Goal: Task Accomplishment & Management: Use online tool/utility

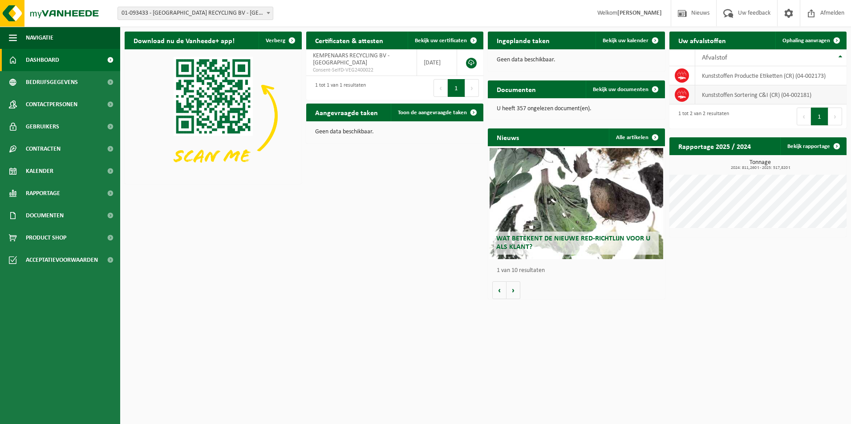
click at [773, 97] on td "Kunststoffen Sortering C&I (CR) (04-002181)" at bounding box center [770, 94] width 151 height 19
click at [758, 92] on td "Kunststoffen Sortering C&I (CR) (04-002181)" at bounding box center [770, 94] width 151 height 19
click at [819, 38] on span "Ophaling aanvragen" at bounding box center [806, 41] width 48 height 6
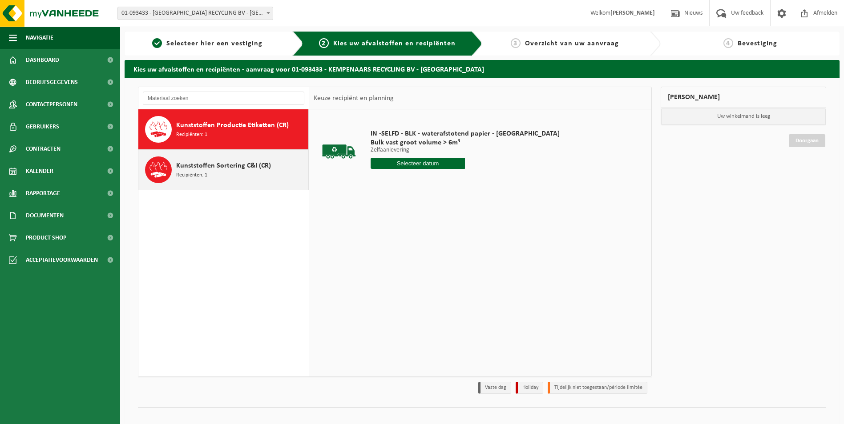
click at [206, 168] on span "Kunststoffen Sortering C&I (CR)" at bounding box center [223, 166] width 95 height 11
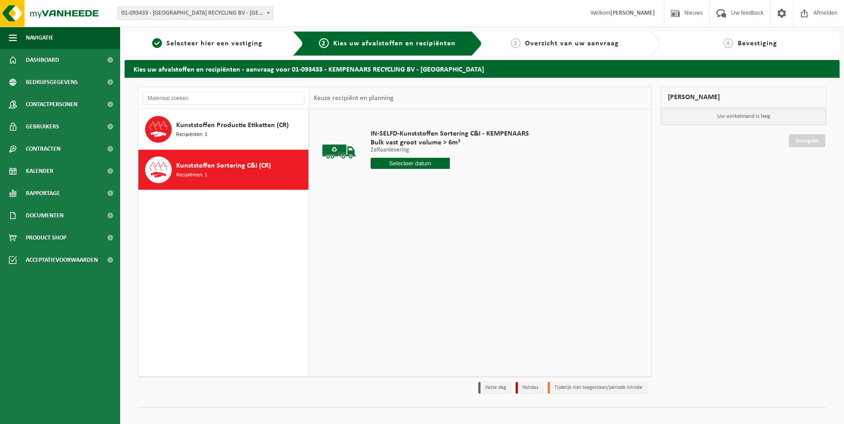
click at [397, 162] on input "text" at bounding box center [410, 163] width 79 height 11
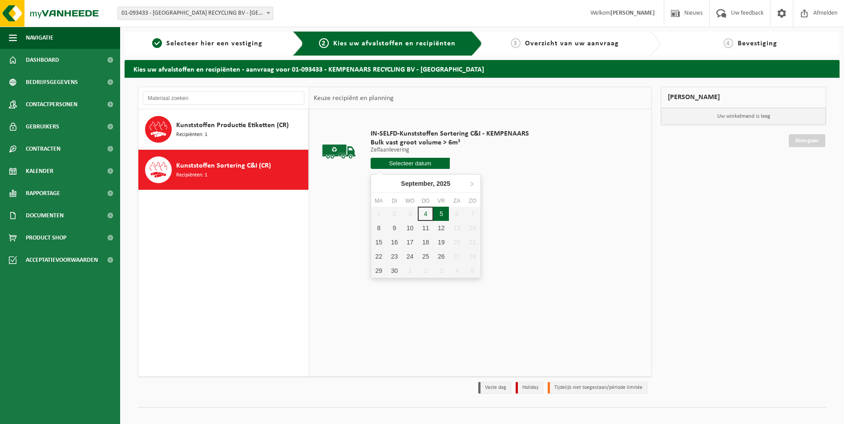
click at [445, 215] on div "5" at bounding box center [441, 214] width 16 height 14
type input "Van 2025-09-05"
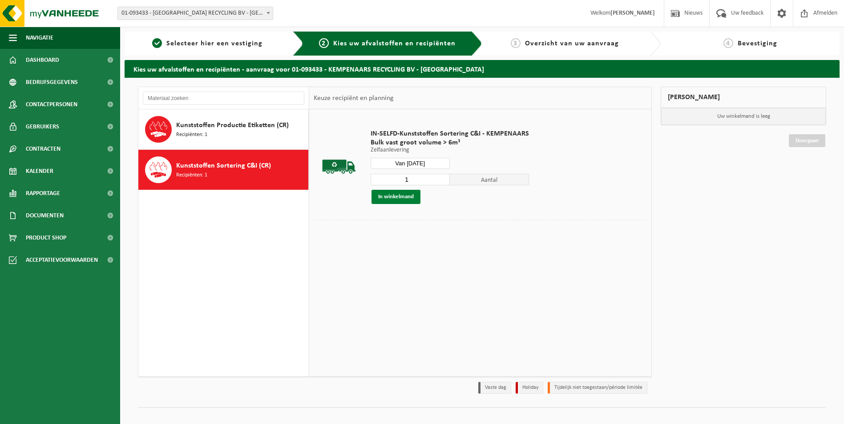
click at [404, 195] on button "In winkelmand" at bounding box center [395, 197] width 49 height 14
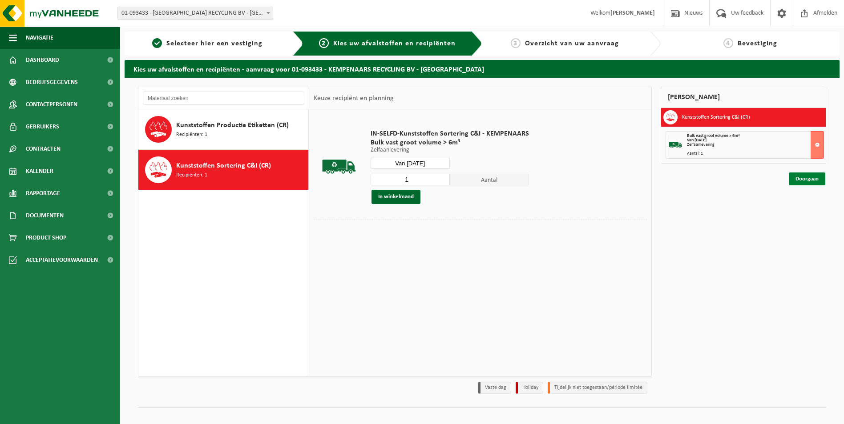
click at [805, 181] on link "Doorgaan" at bounding box center [807, 179] width 36 height 13
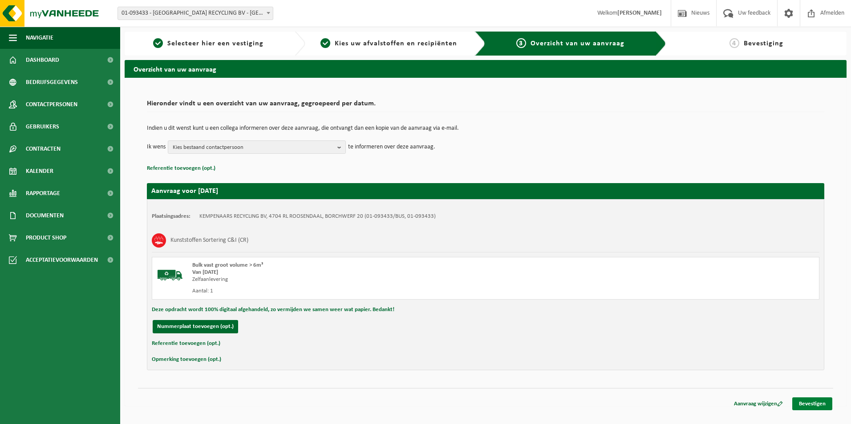
click at [816, 405] on link "Bevestigen" at bounding box center [812, 404] width 40 height 13
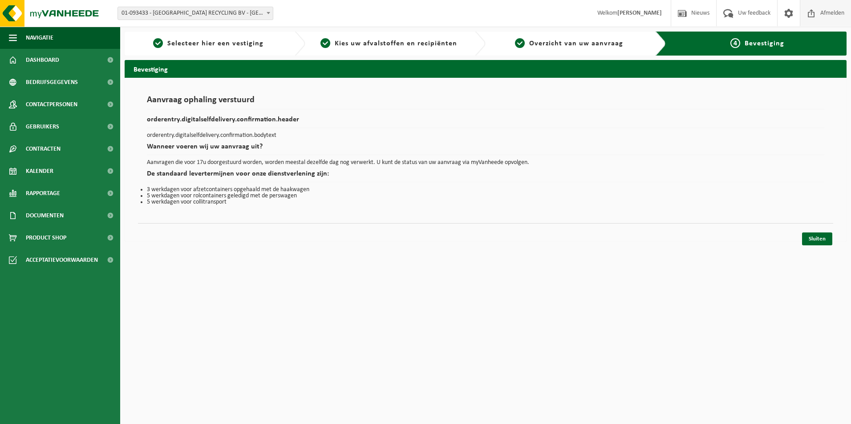
click at [831, 12] on span "Afmelden" at bounding box center [832, 13] width 28 height 26
